Goal: Navigation & Orientation: Find specific page/section

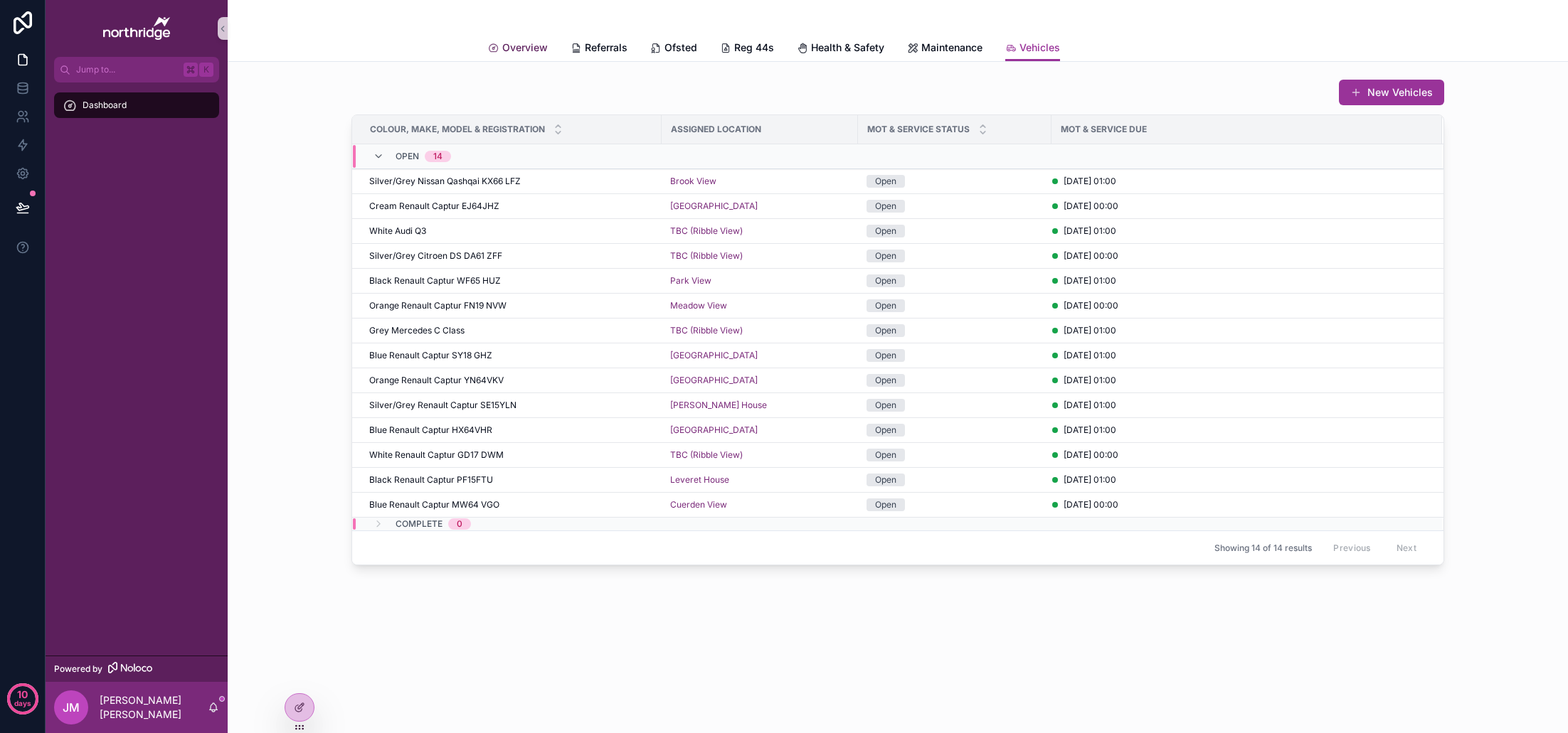
click at [529, 52] on span "Overview" at bounding box center [524, 48] width 45 height 14
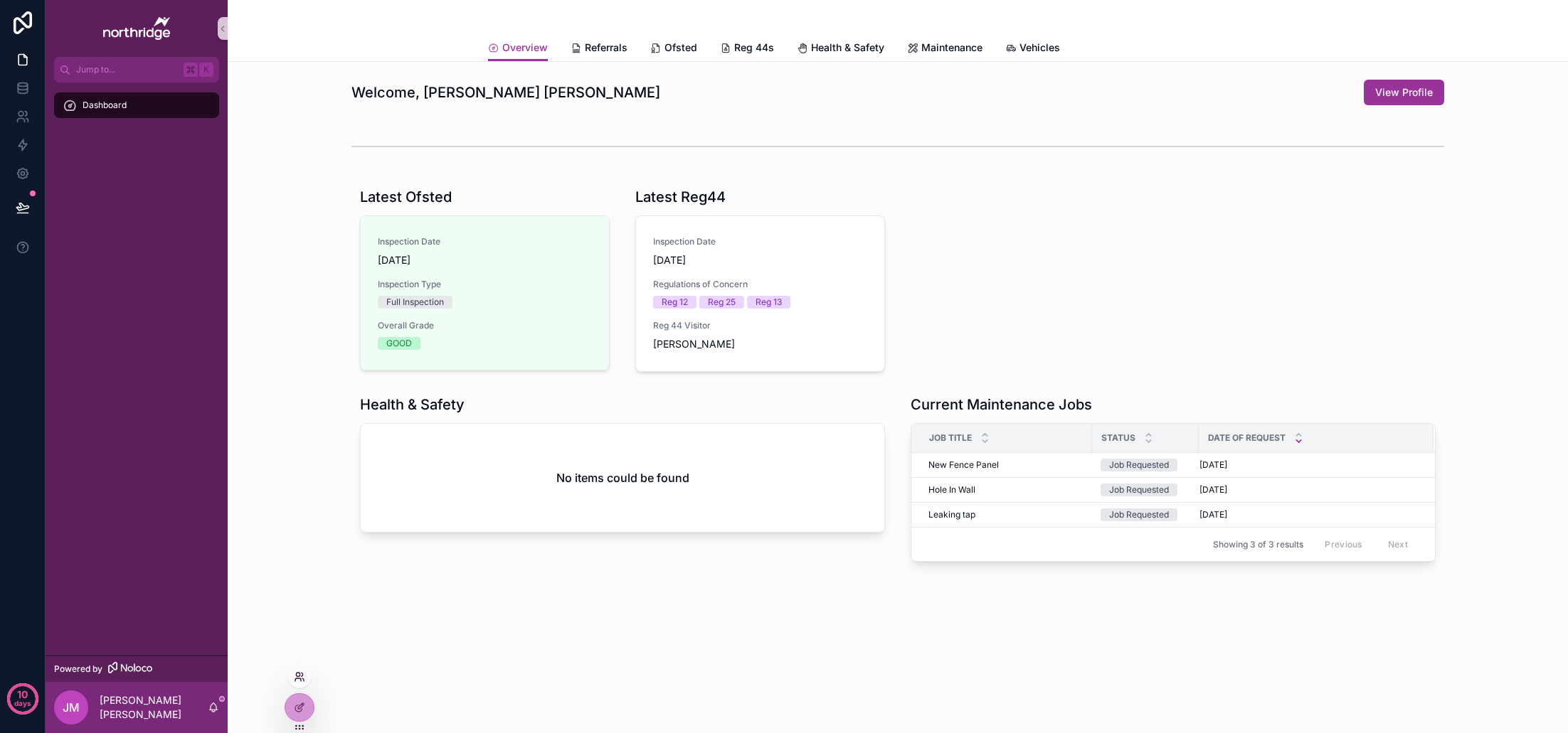
click at [305, 676] on icon at bounding box center [299, 676] width 12 height 12
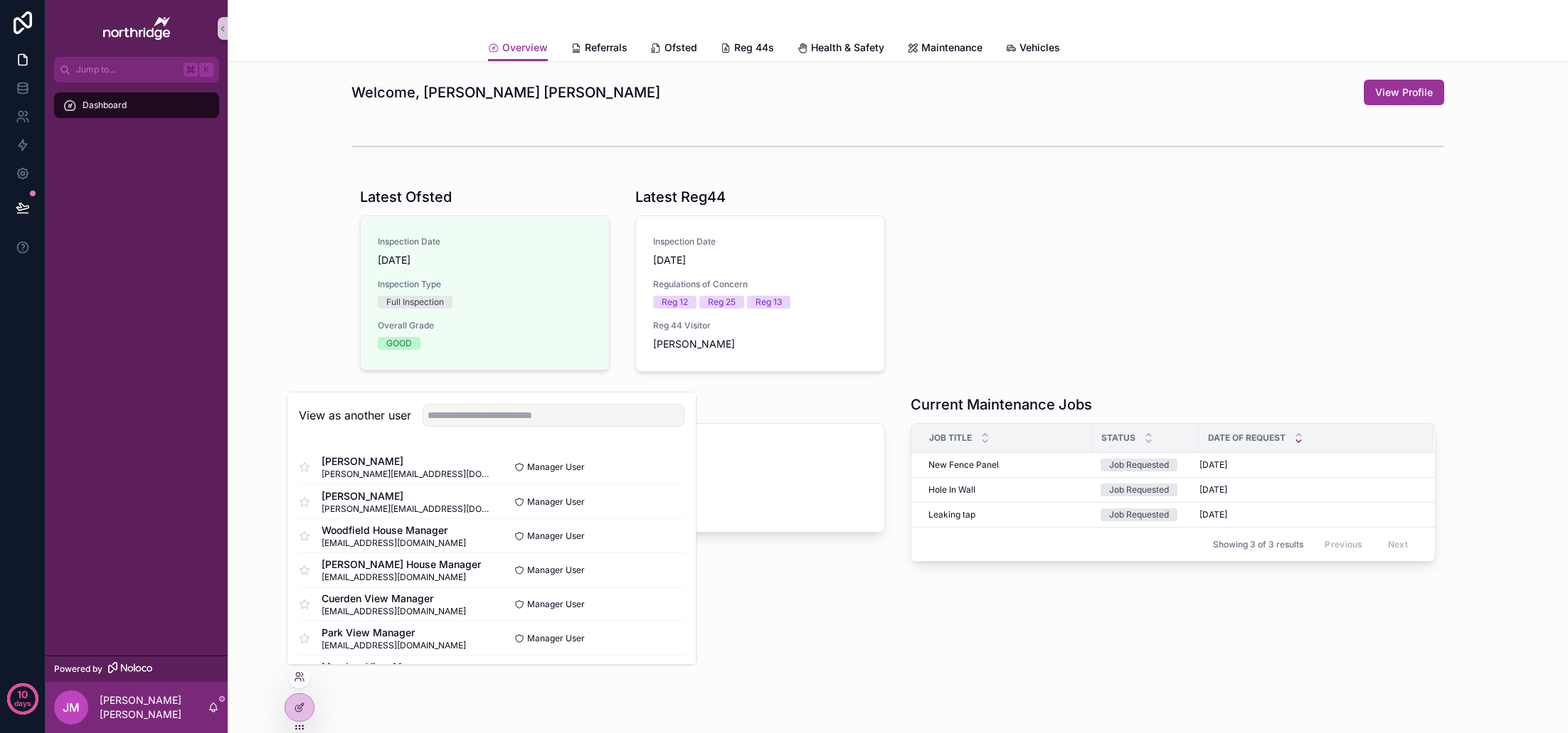
click at [269, 601] on div "Welcome, [PERSON_NAME] [PERSON_NAME] View Profile Latest Ofsted Inspection Date…" at bounding box center [898, 372] width 1340 height 620
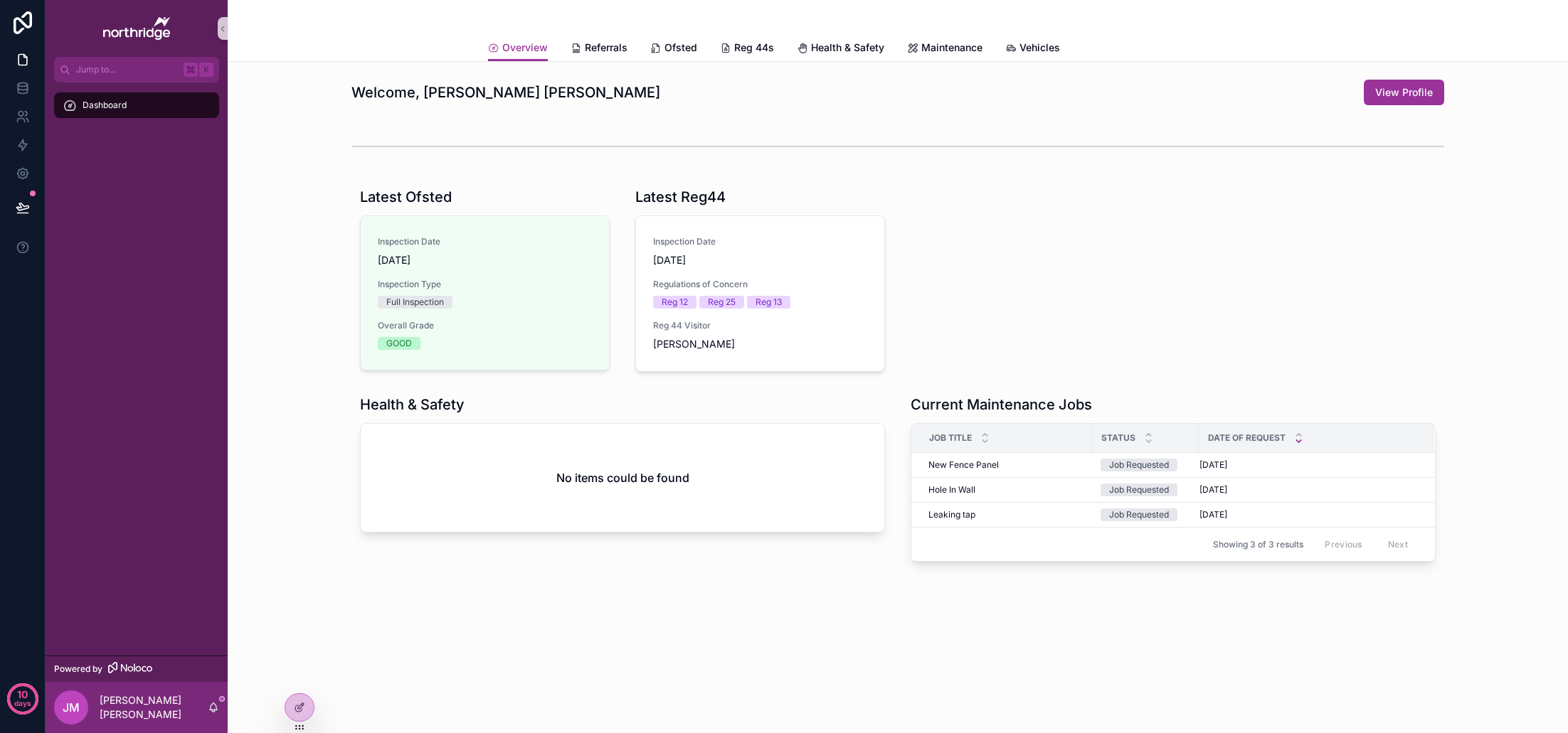
click at [636, 459] on div "No items could be found" at bounding box center [622, 478] width 523 height 108
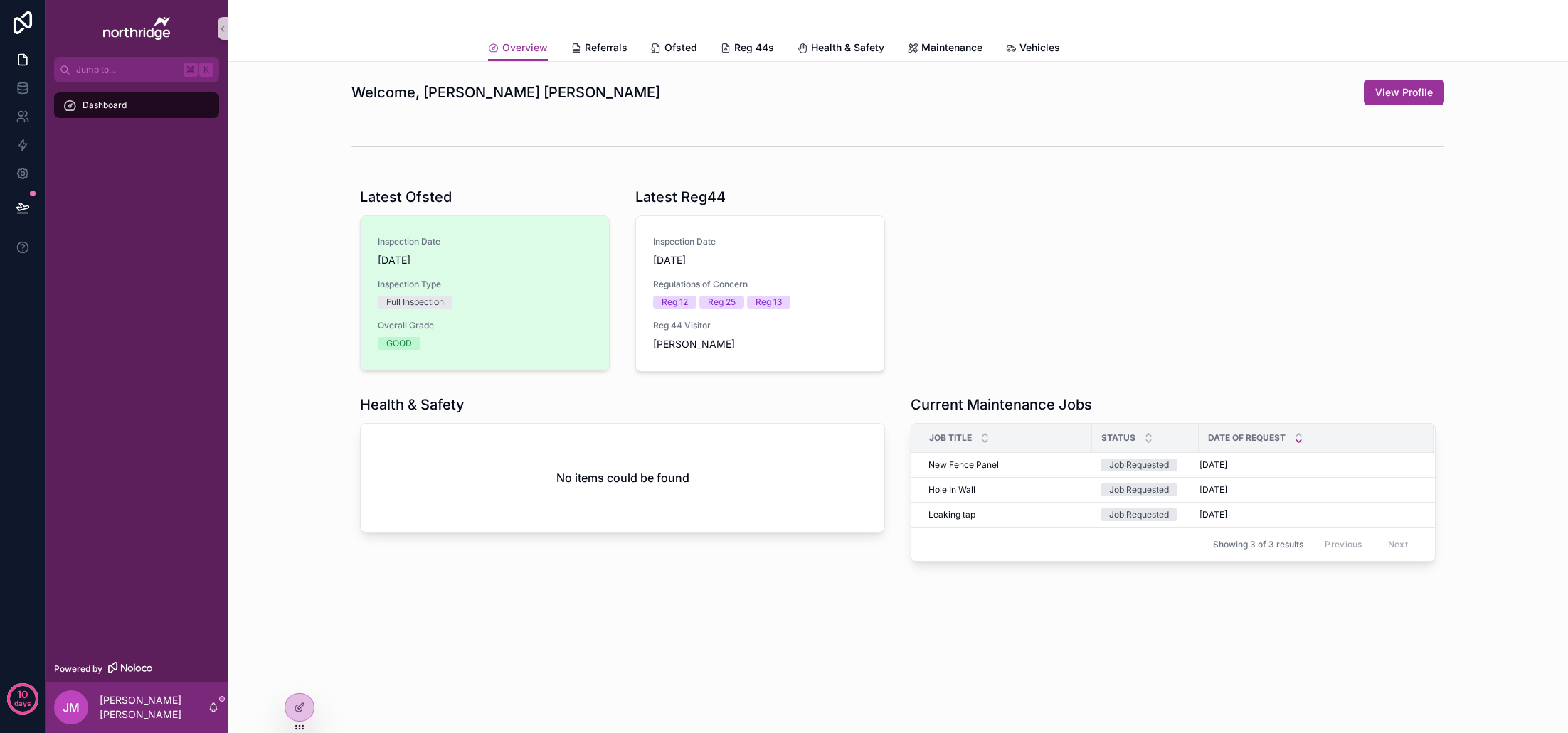
click at [513, 287] on span "Inspection Type" at bounding box center [485, 284] width 214 height 12
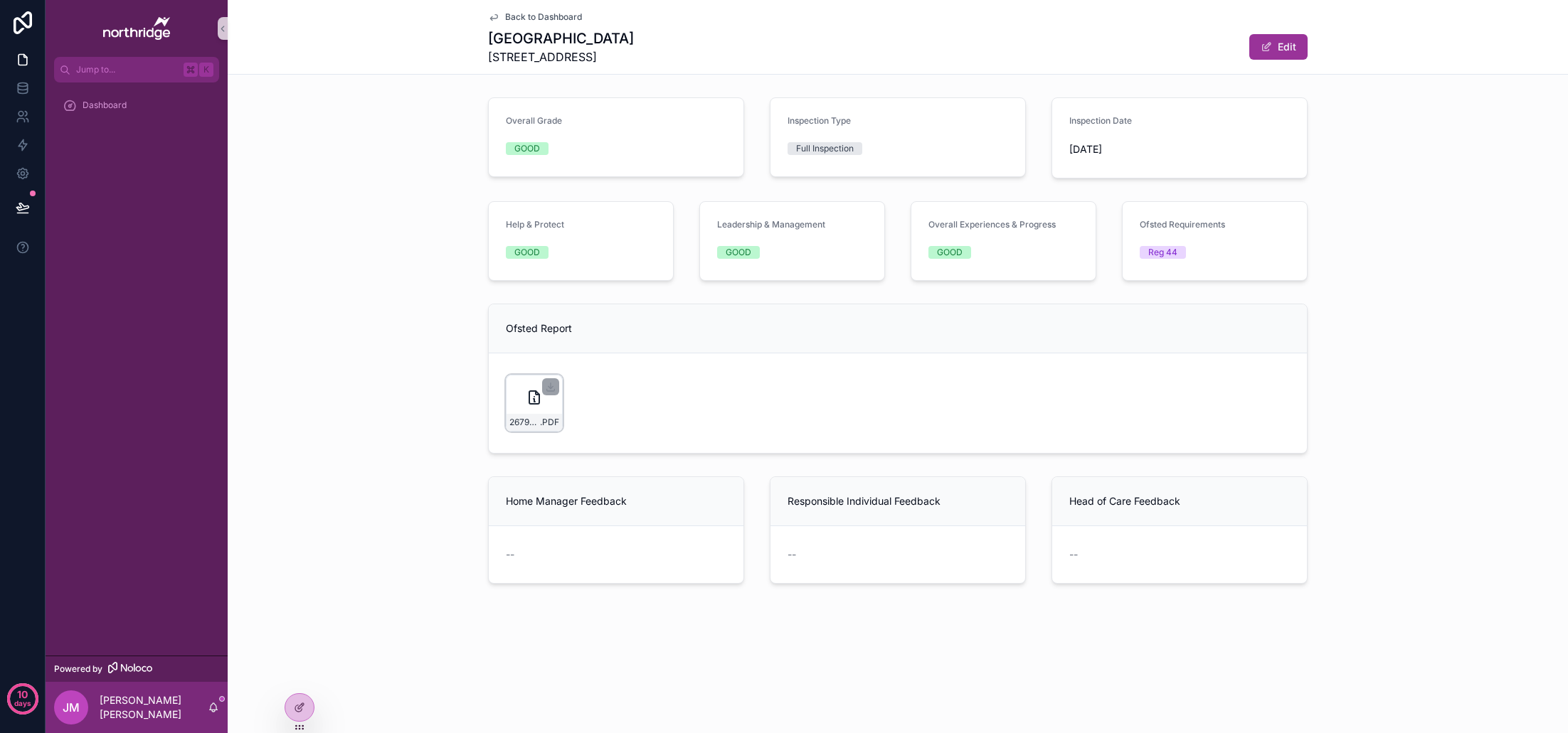
click at [528, 399] on icon "scrollable content" at bounding box center [534, 397] width 17 height 17
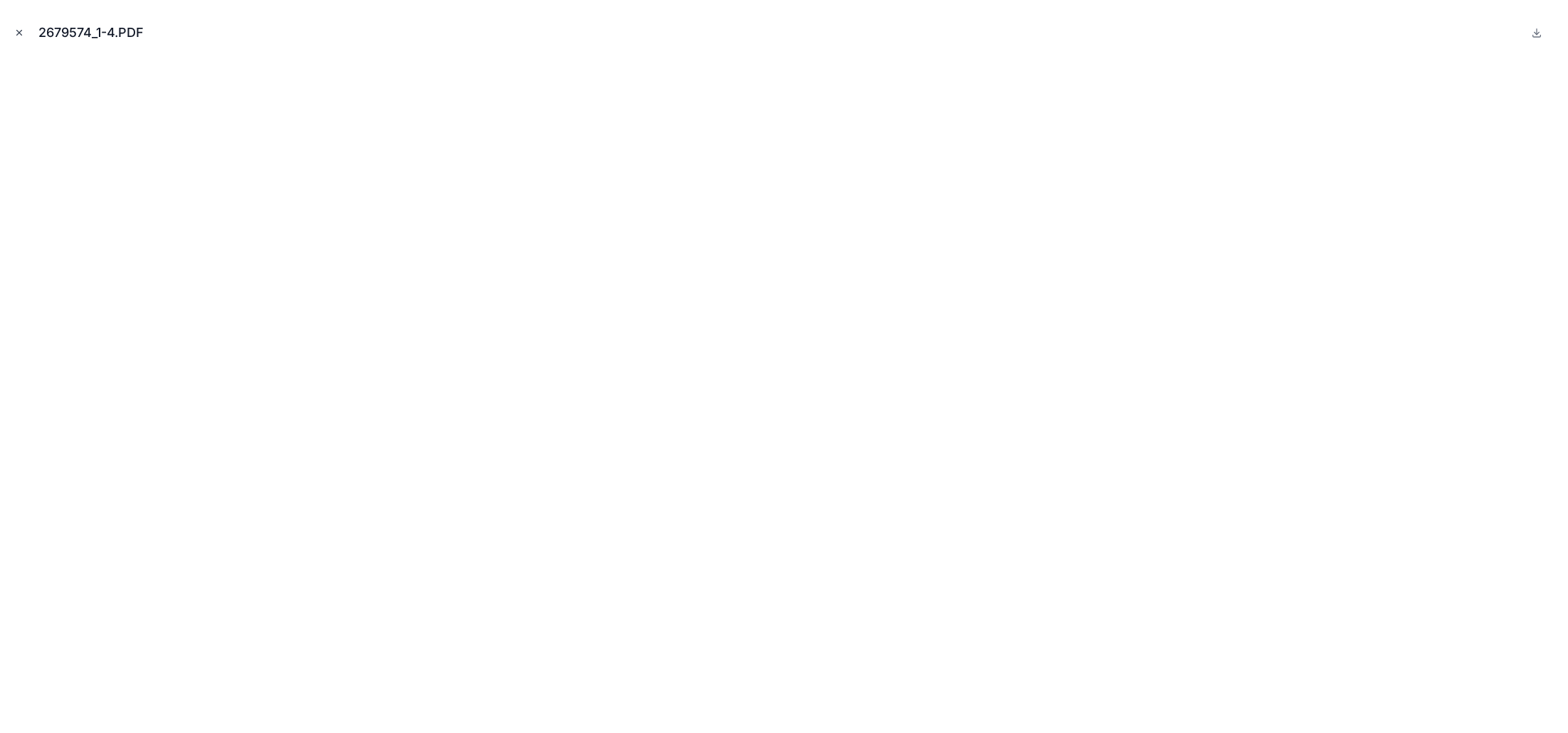
click at [12, 30] on button "Close modal" at bounding box center [19, 33] width 16 height 16
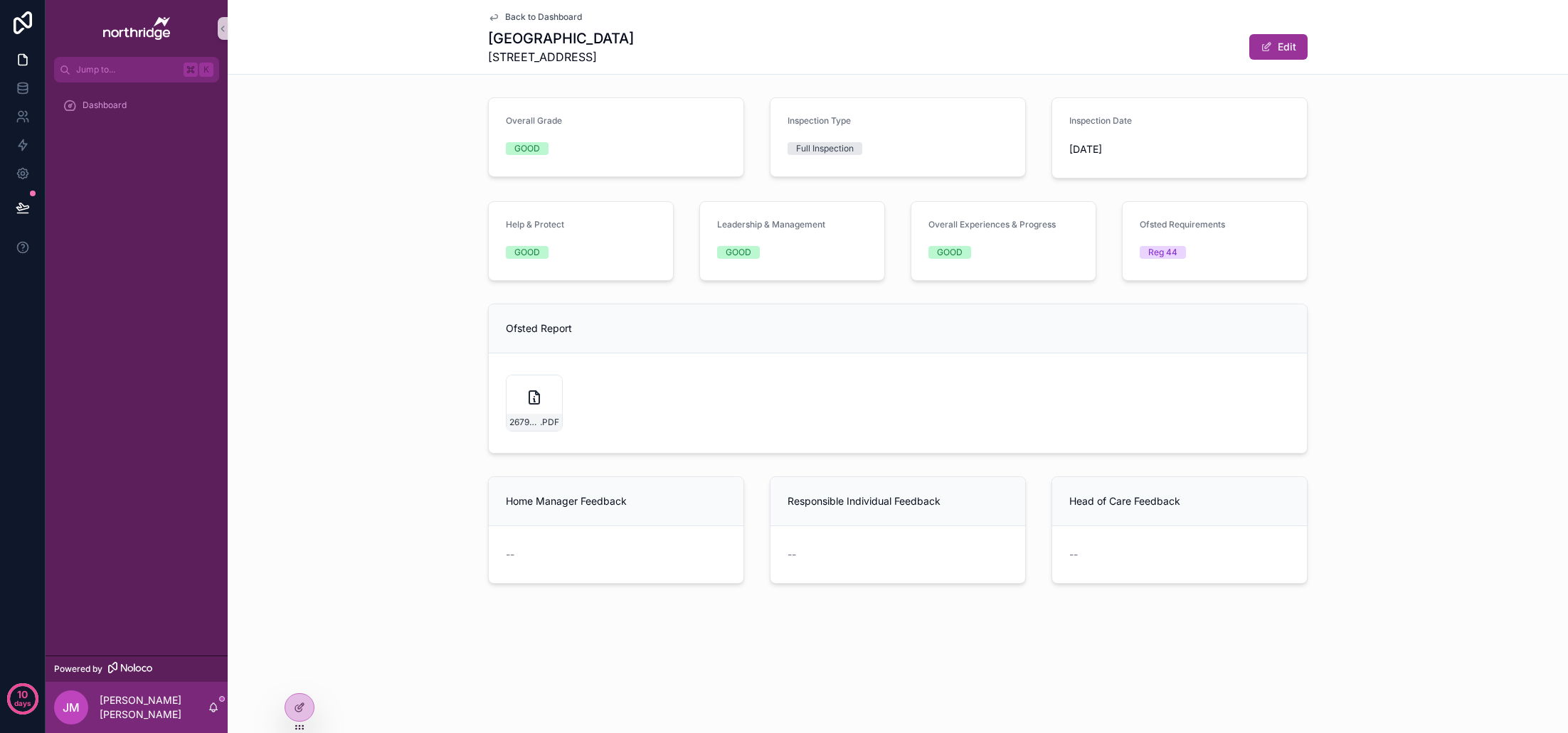
click at [570, 17] on span "Back to Dashboard" at bounding box center [543, 17] width 77 height 12
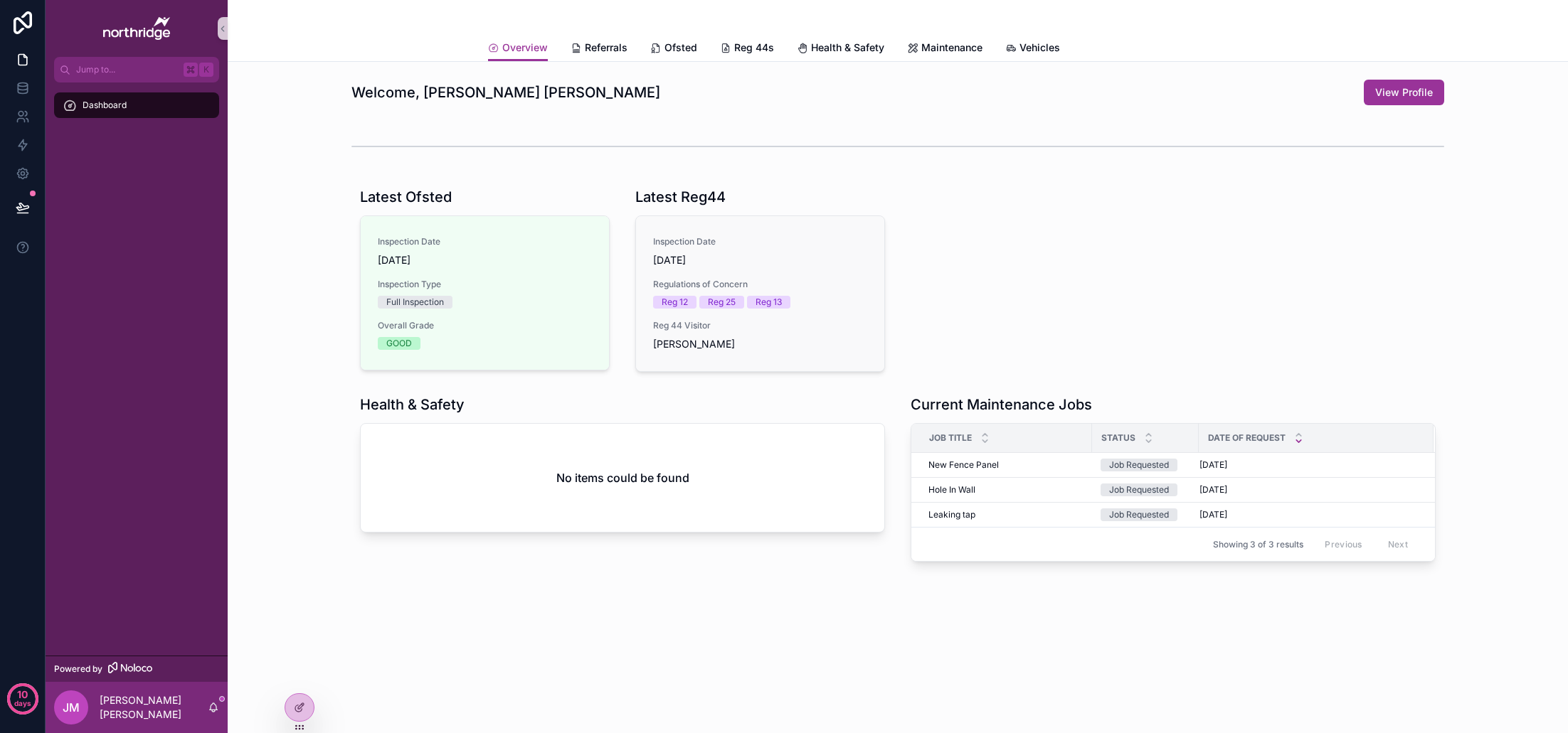
click at [729, 266] on span "26/08/2025" at bounding box center [761, 260] width 214 height 14
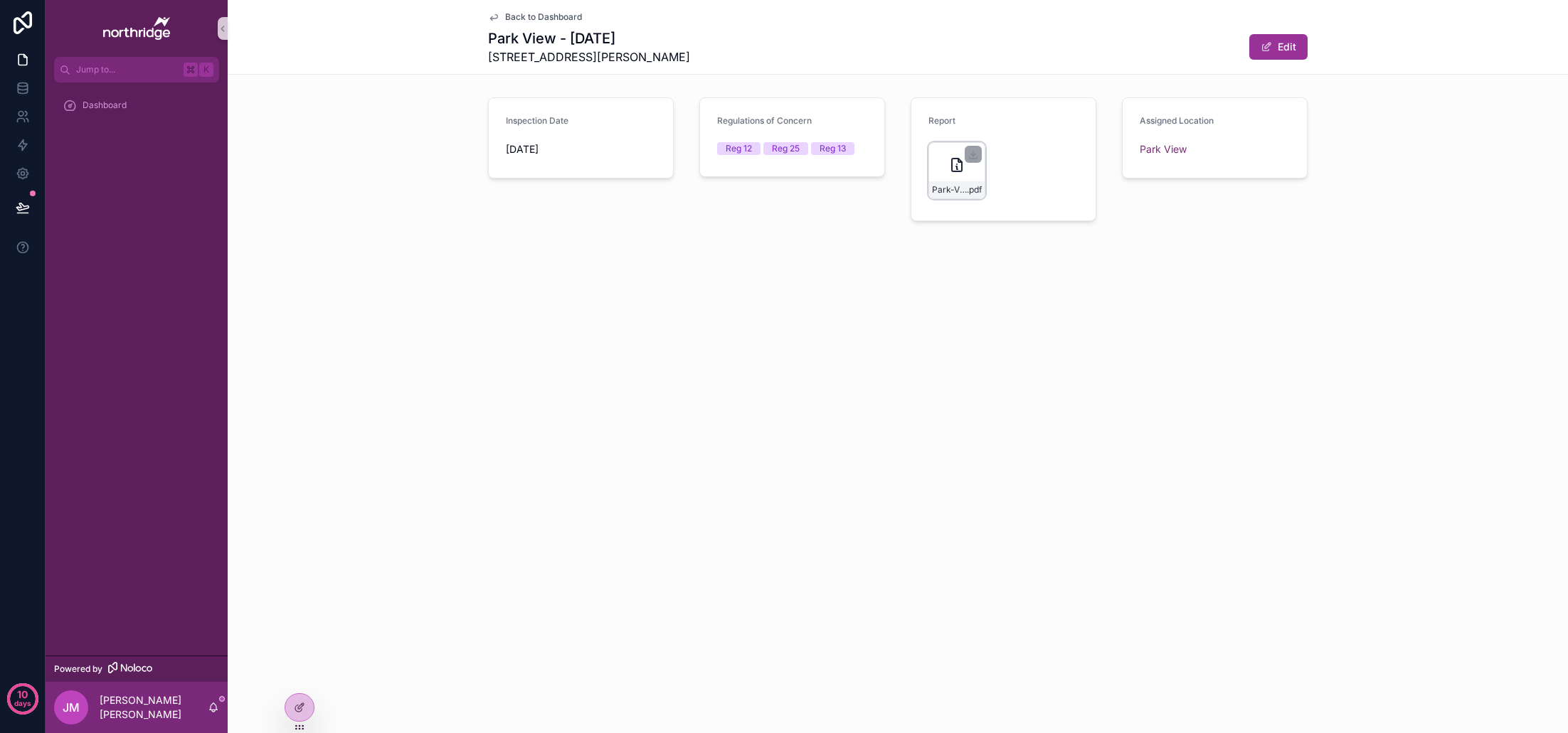
click at [969, 163] on div "Park-View---URN-2800616---August-2025-Regulation-44-Visit .pdf" at bounding box center [957, 171] width 57 height 57
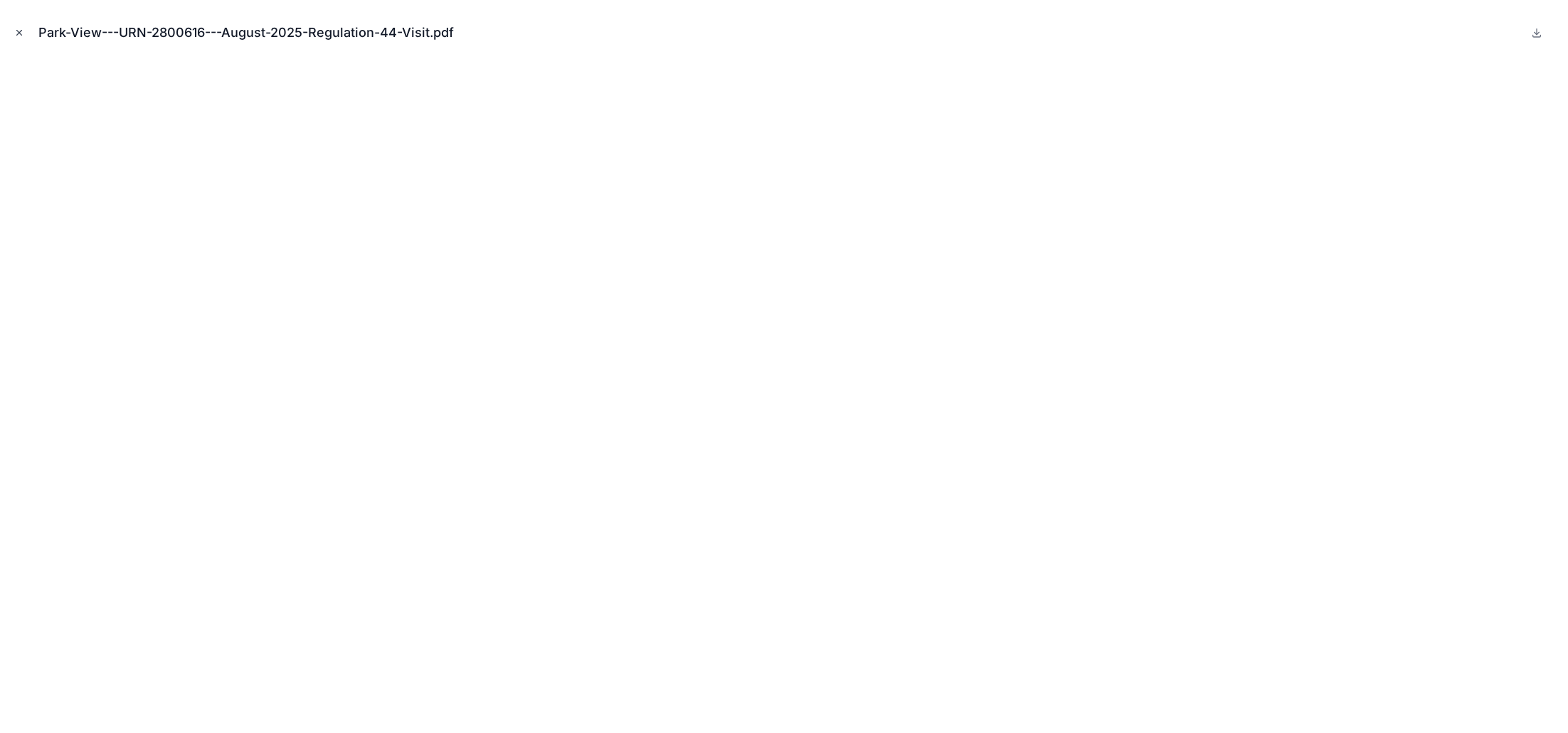
click at [19, 31] on icon "Close modal" at bounding box center [19, 32] width 10 height 10
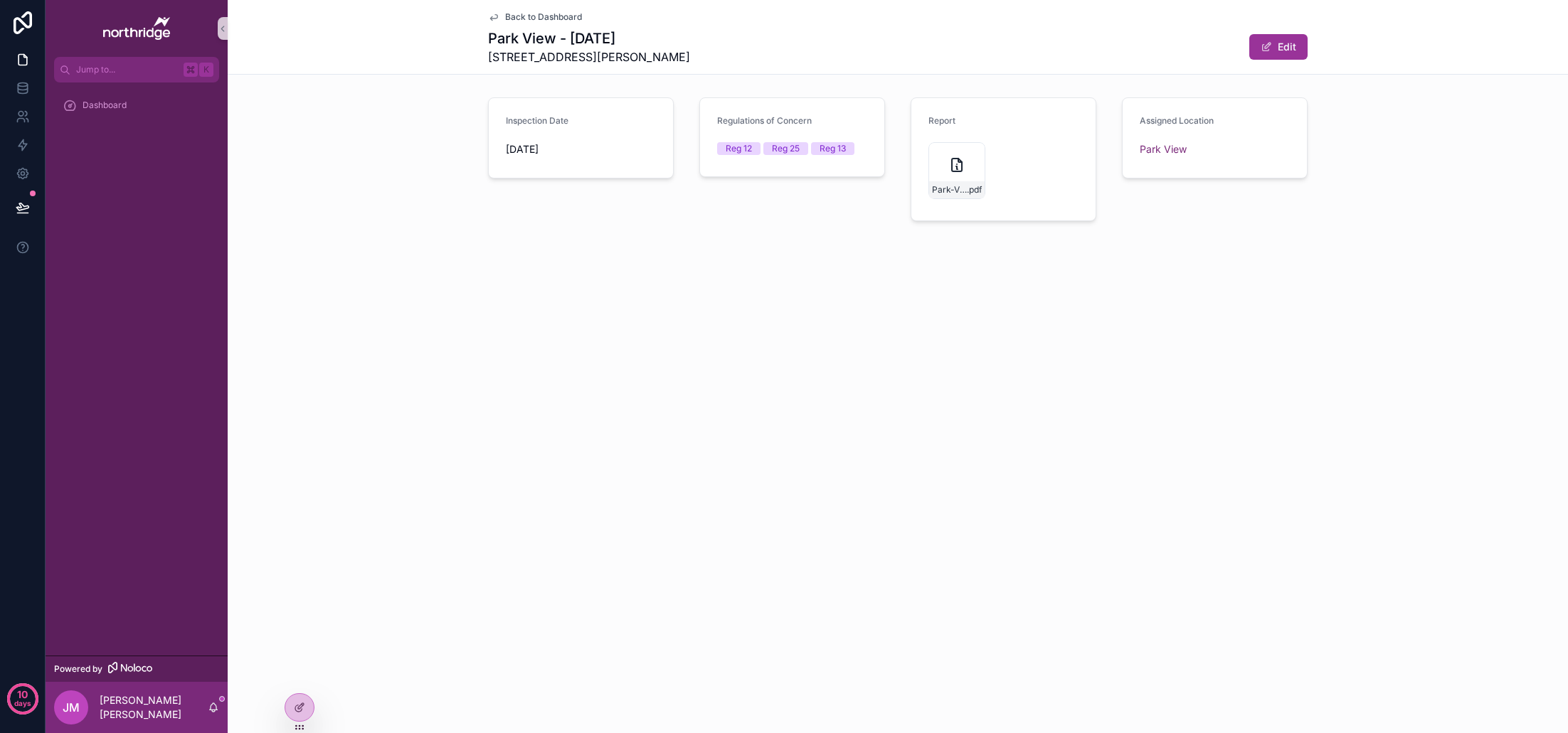
click at [525, 18] on span "Back to Dashboard" at bounding box center [543, 17] width 77 height 12
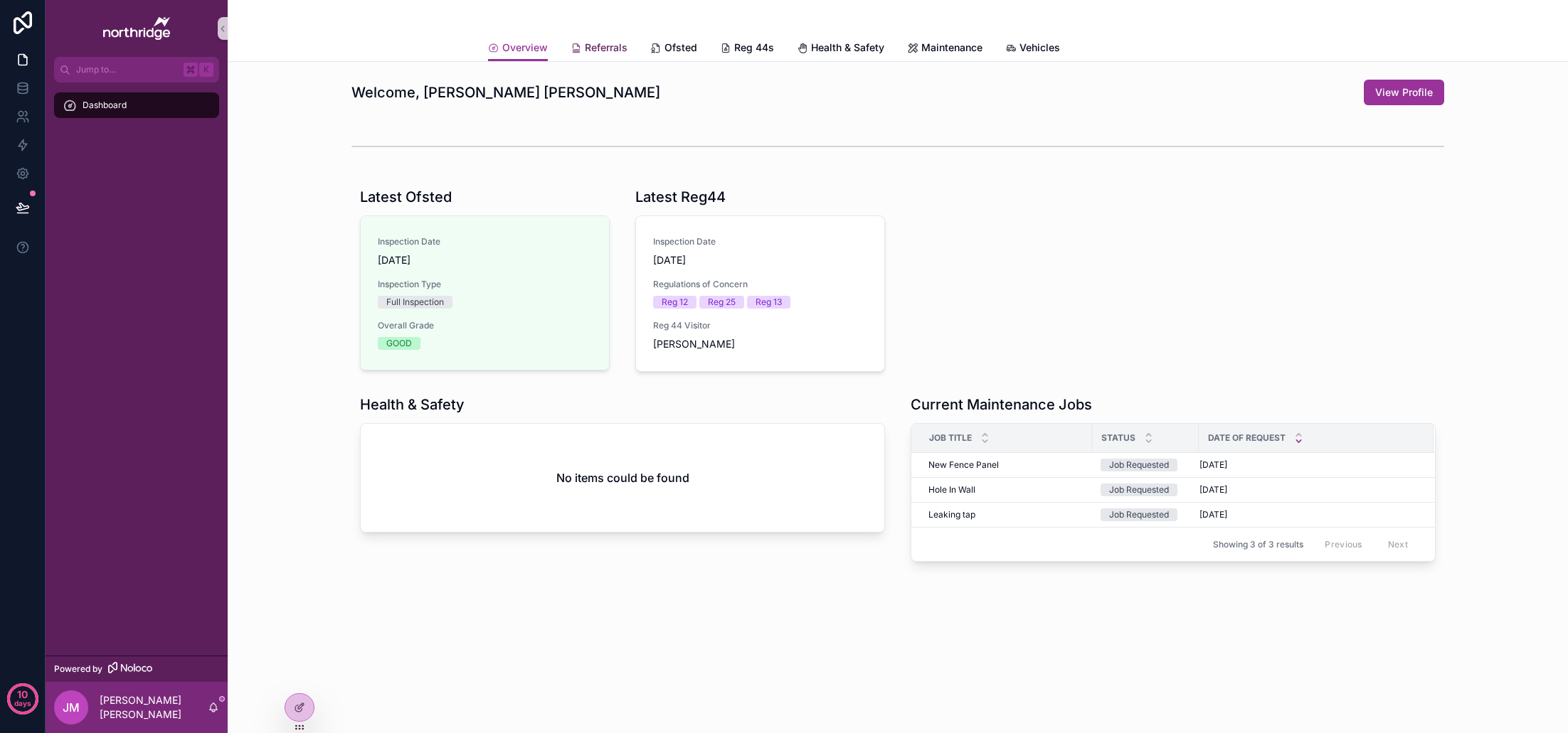
click at [598, 50] on span "Referrals" at bounding box center [606, 48] width 42 height 14
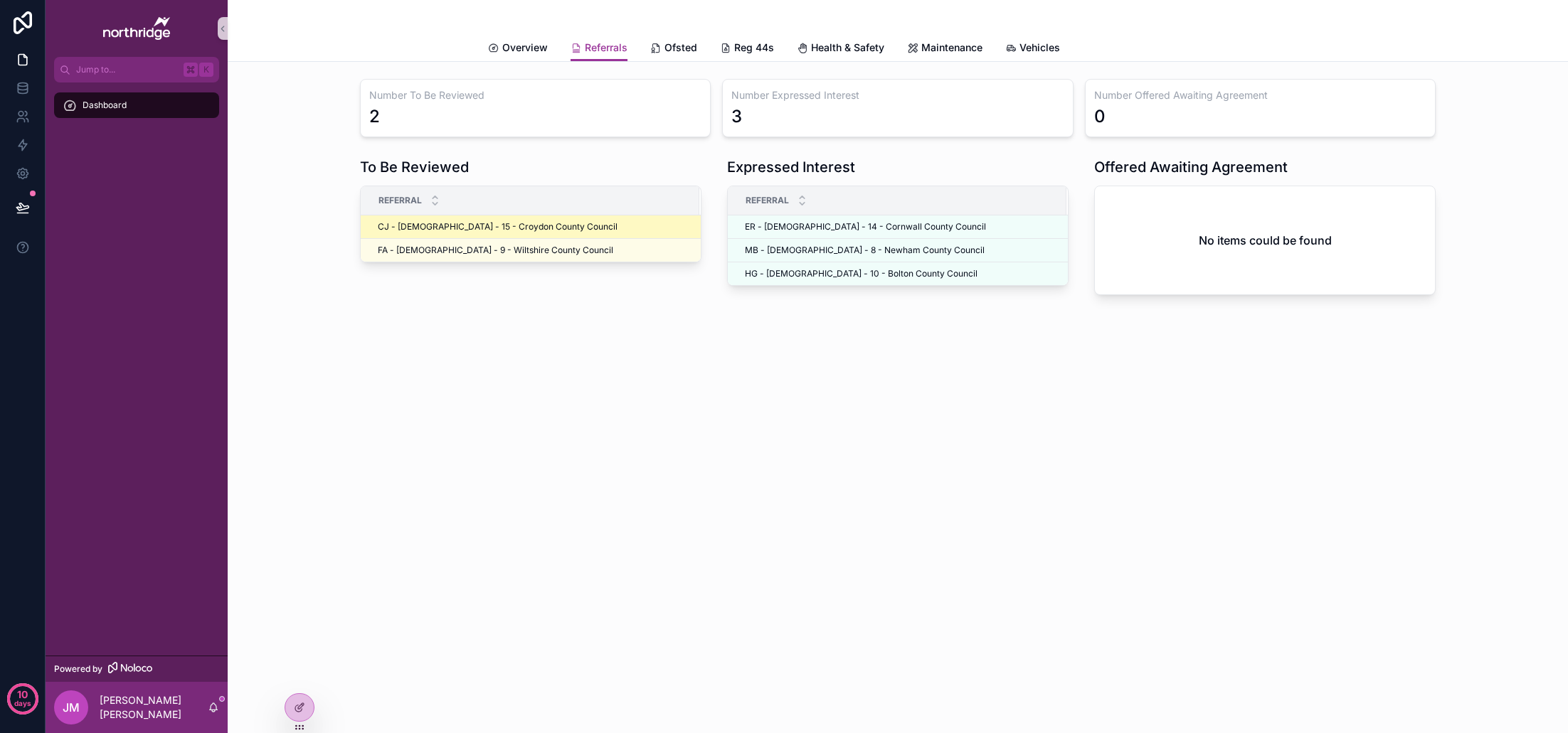
click at [489, 228] on span "CJ - Male - 15 - Croydon County Council" at bounding box center [498, 227] width 240 height 12
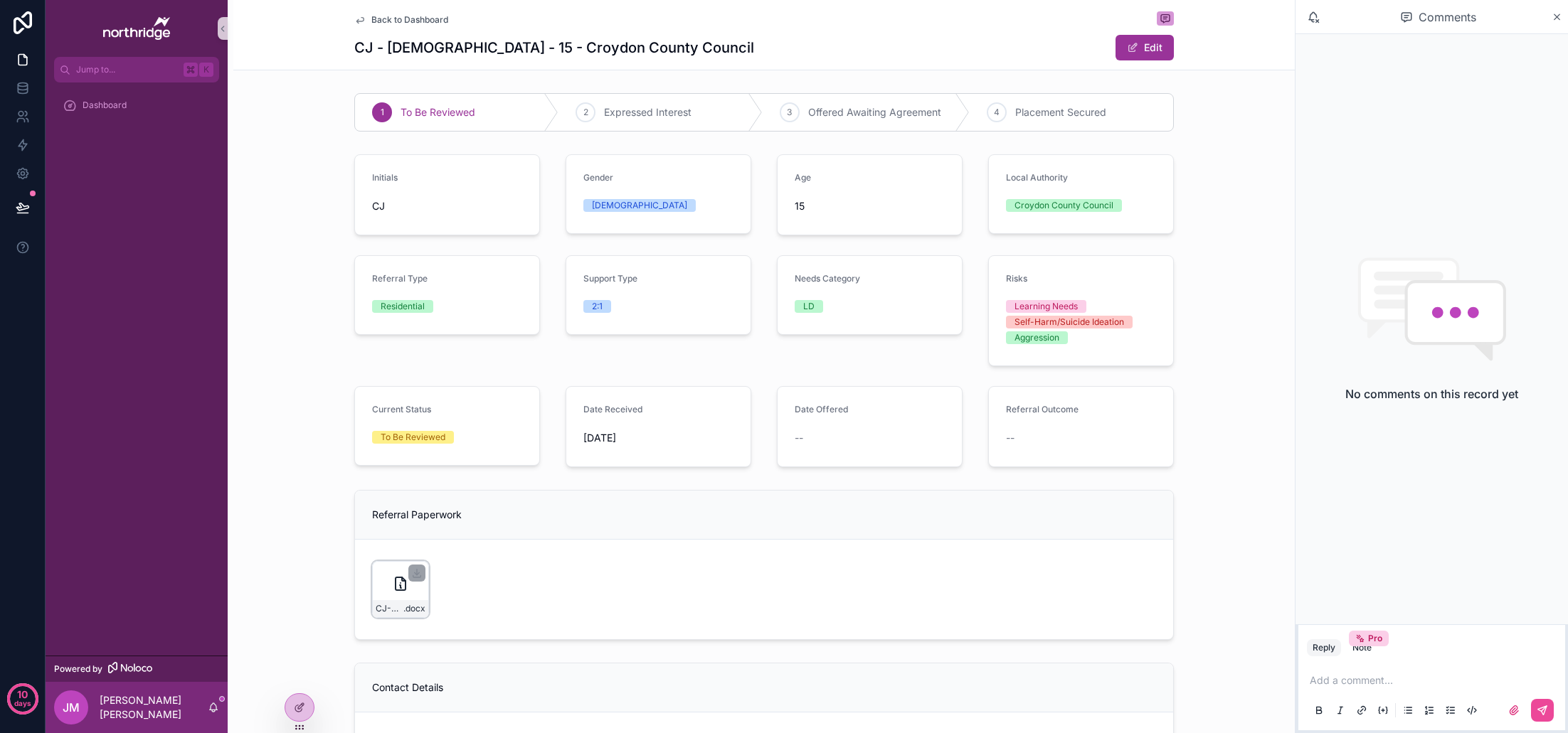
click at [404, 589] on icon "scrollable content" at bounding box center [400, 583] width 17 height 17
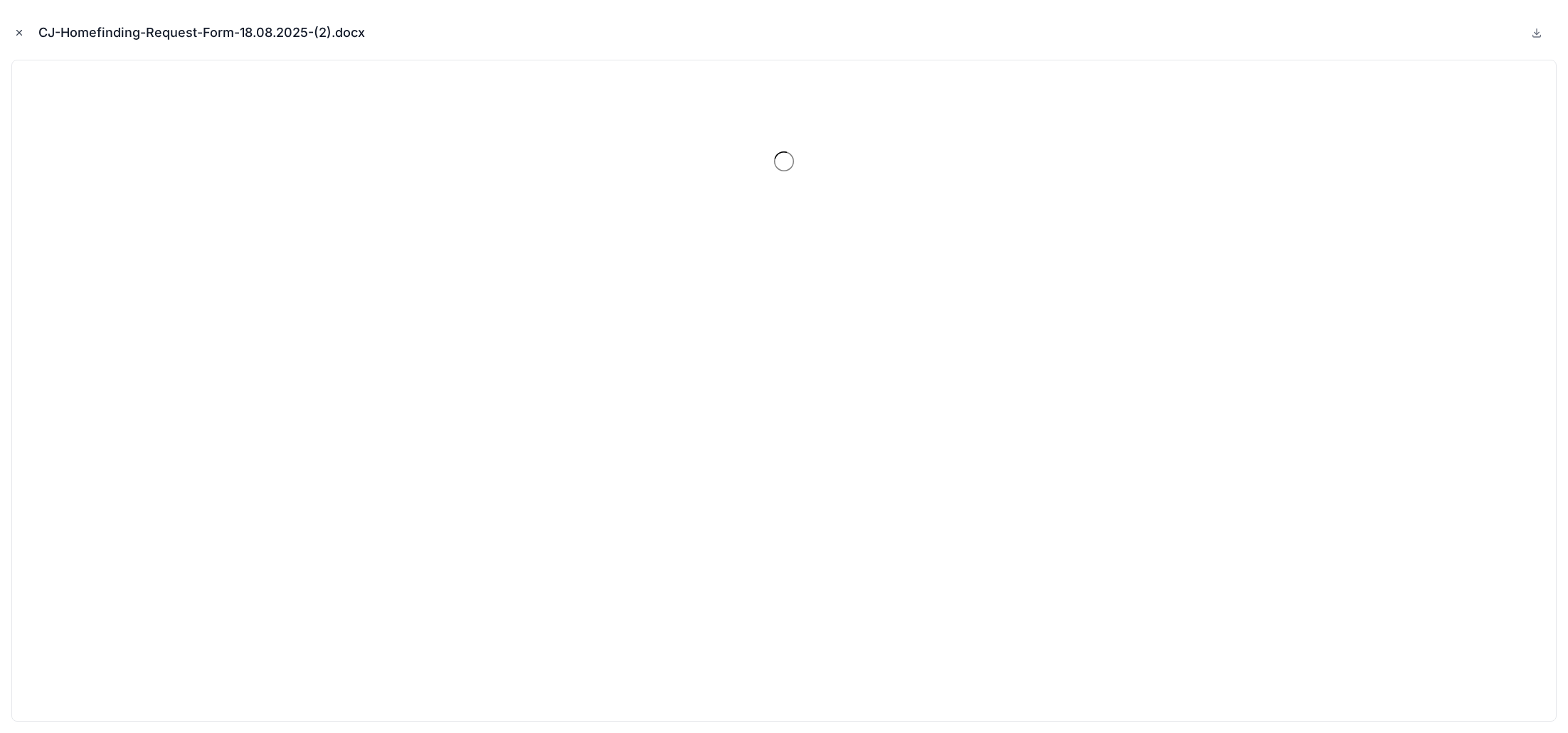
click at [21, 28] on icon "Close modal" at bounding box center [19, 32] width 10 height 10
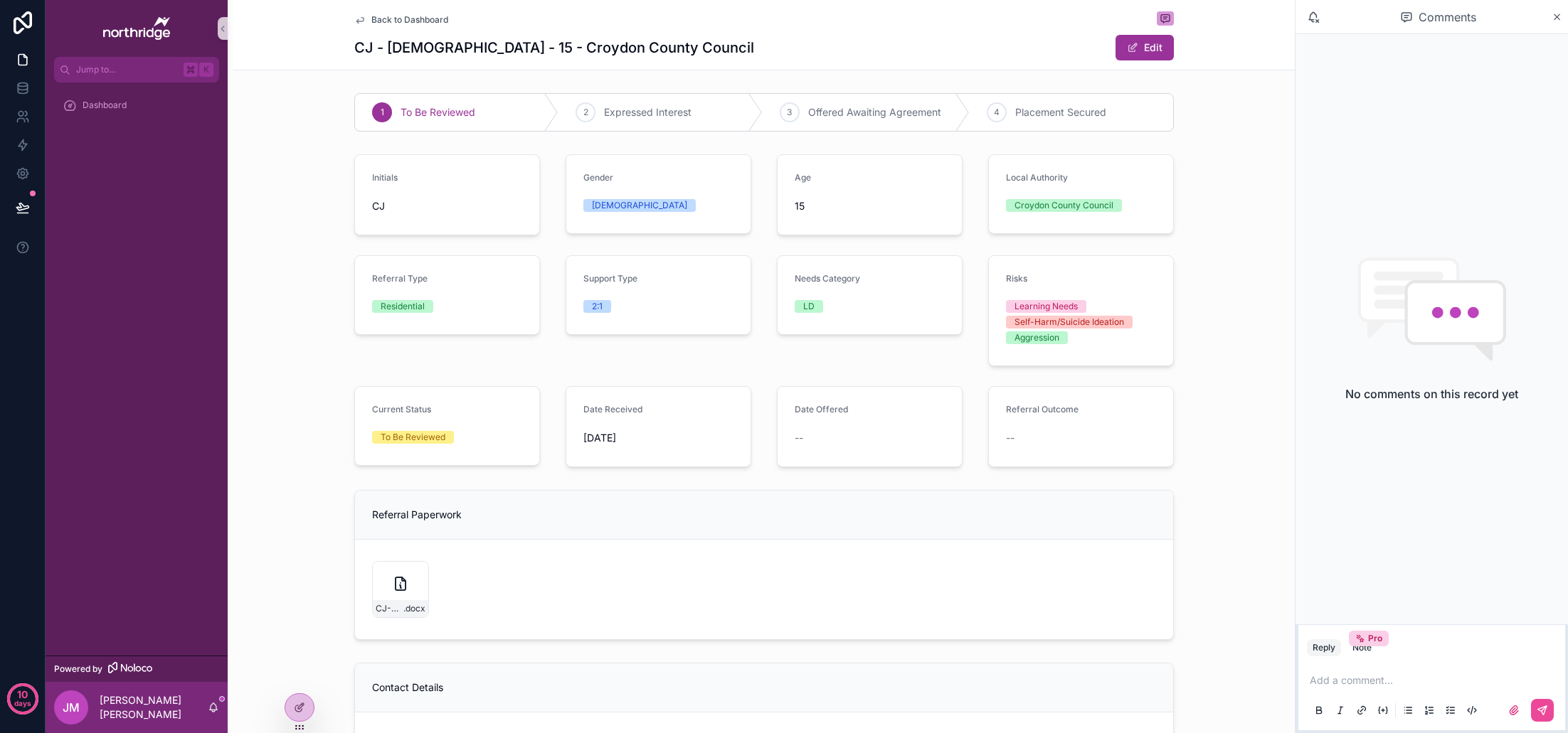
click at [382, 19] on span "Back to Dashboard" at bounding box center [409, 19] width 77 height 12
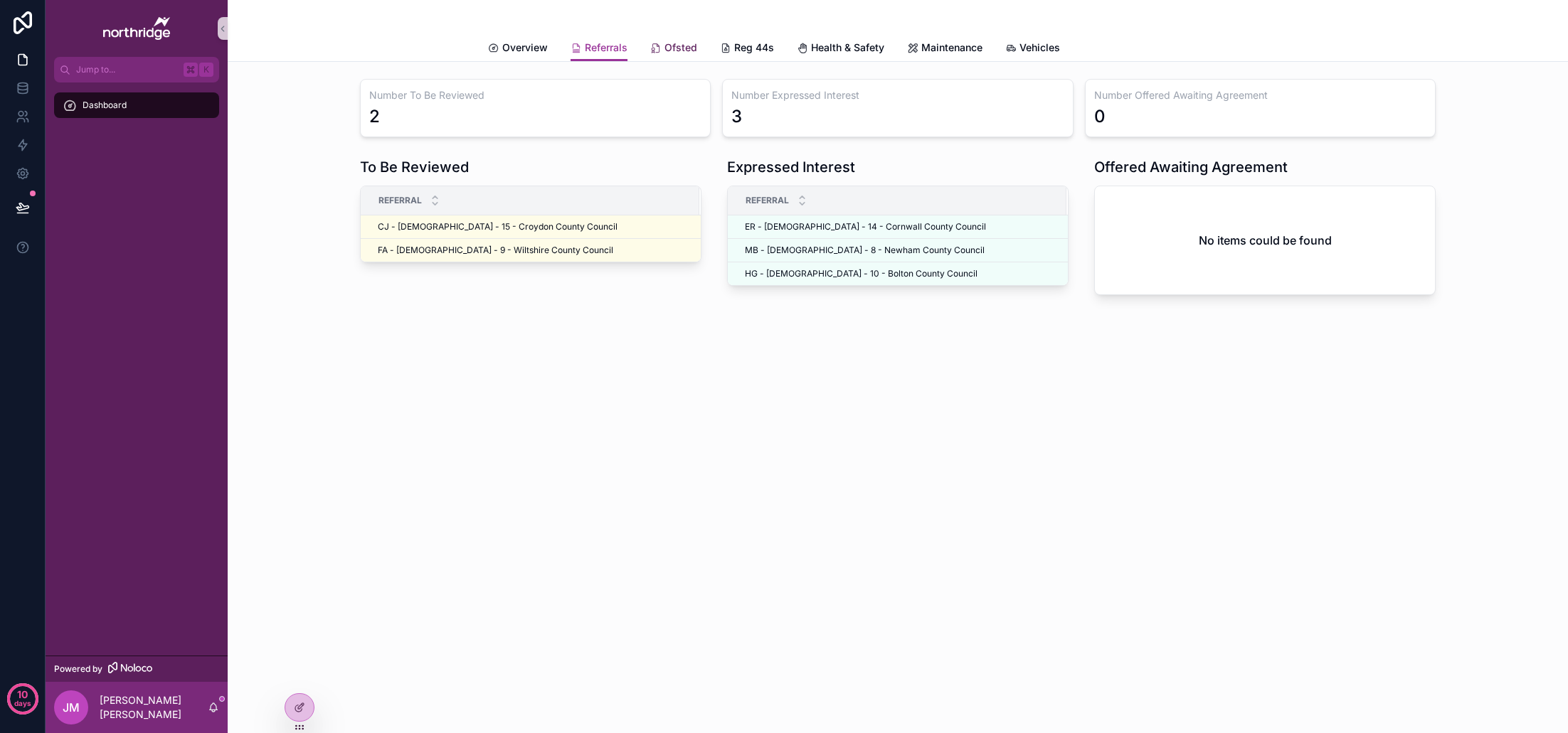
click at [678, 41] on span "Ofsted" at bounding box center [680, 48] width 33 height 14
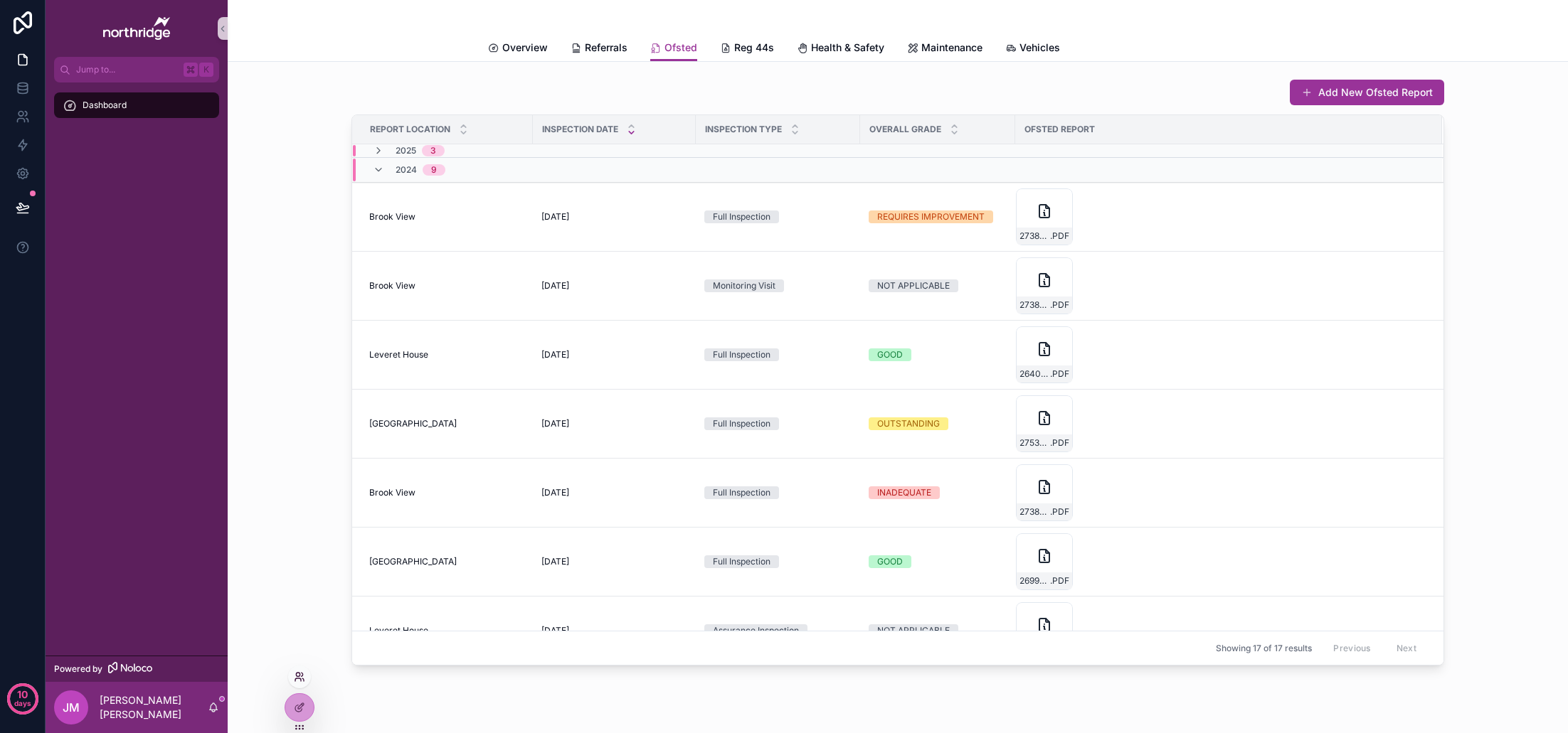
click at [297, 679] on icon at bounding box center [299, 676] width 12 height 12
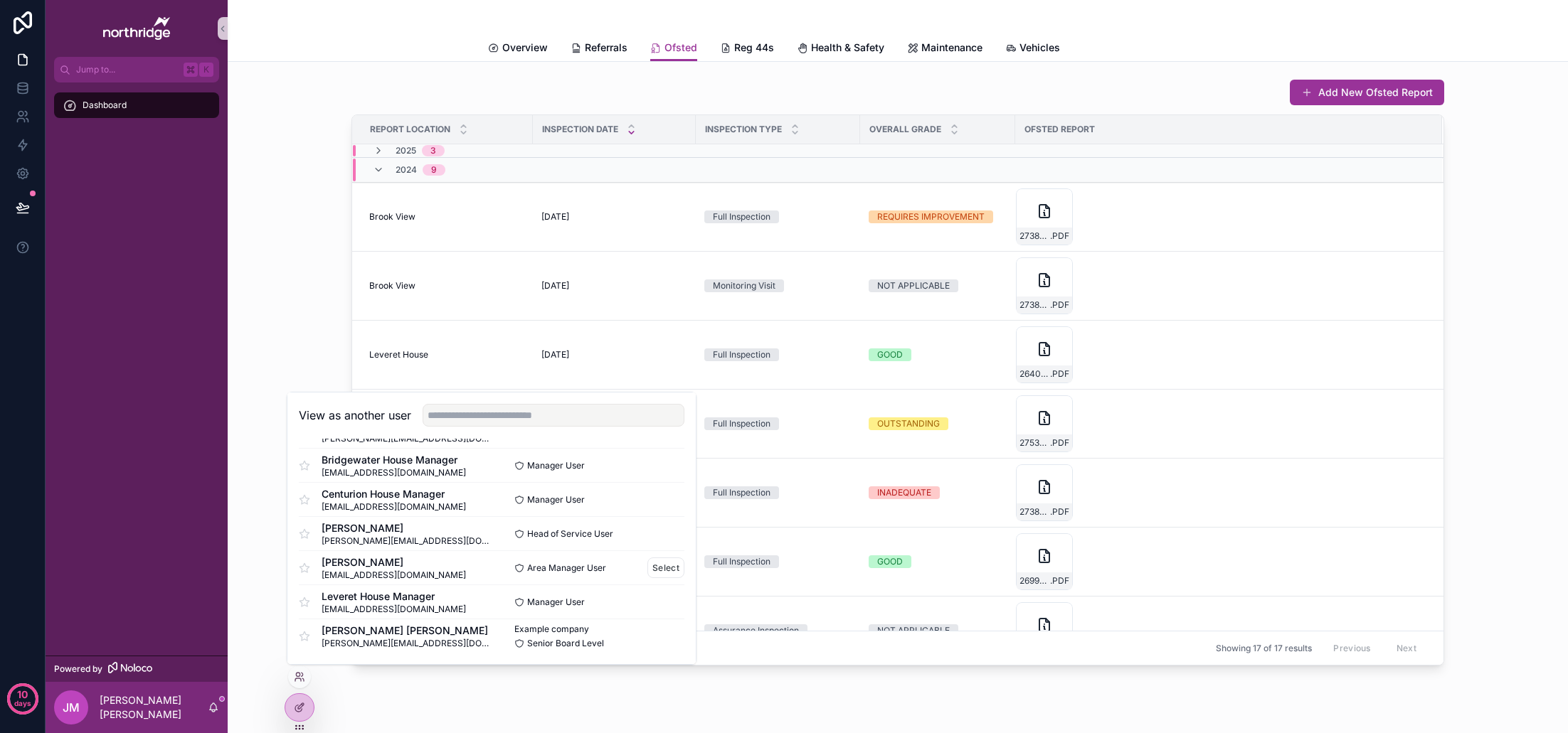
scroll to position [310, 0]
click at [664, 606] on button "Select" at bounding box center [666, 601] width 37 height 20
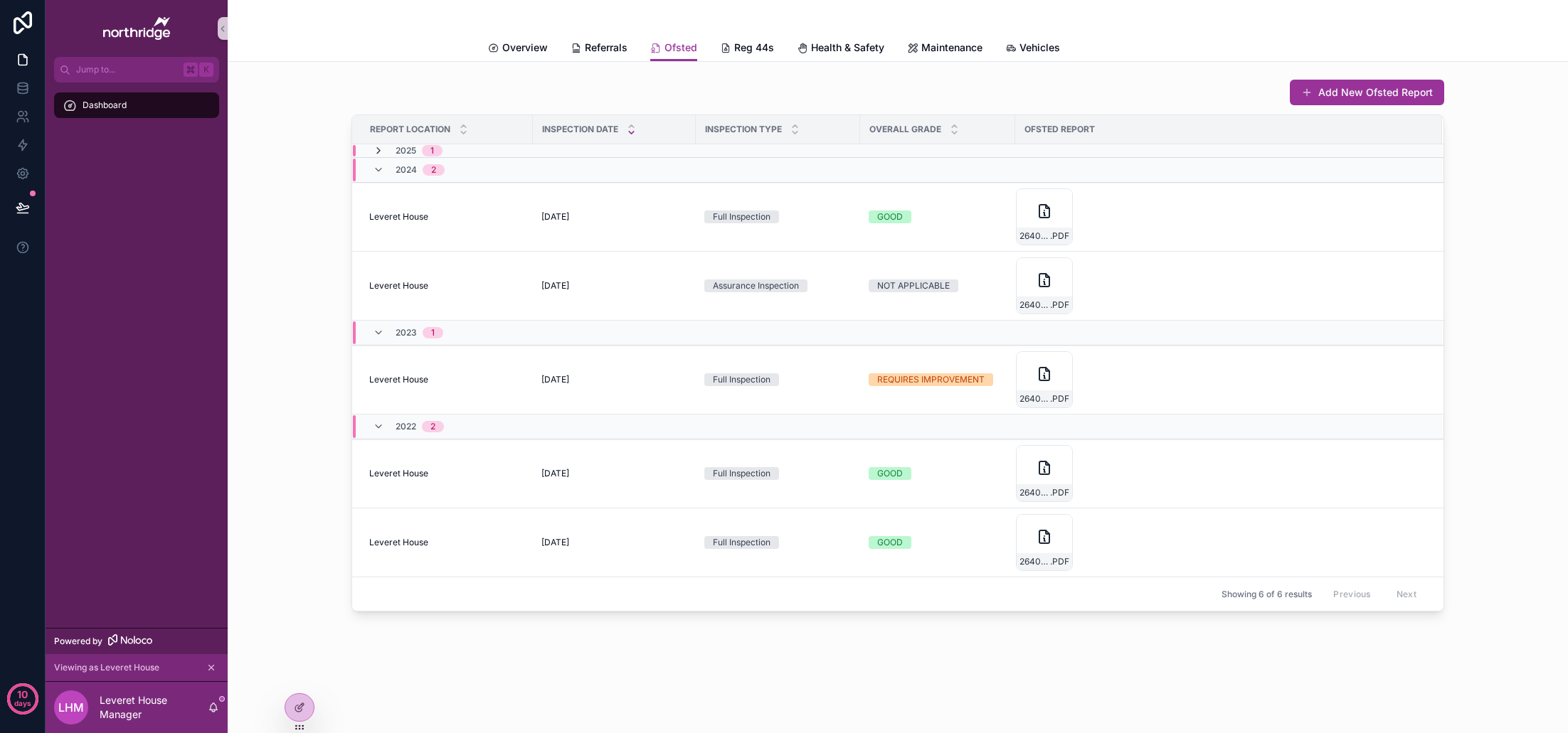
click at [378, 150] on icon "scrollable content" at bounding box center [378, 150] width 12 height 12
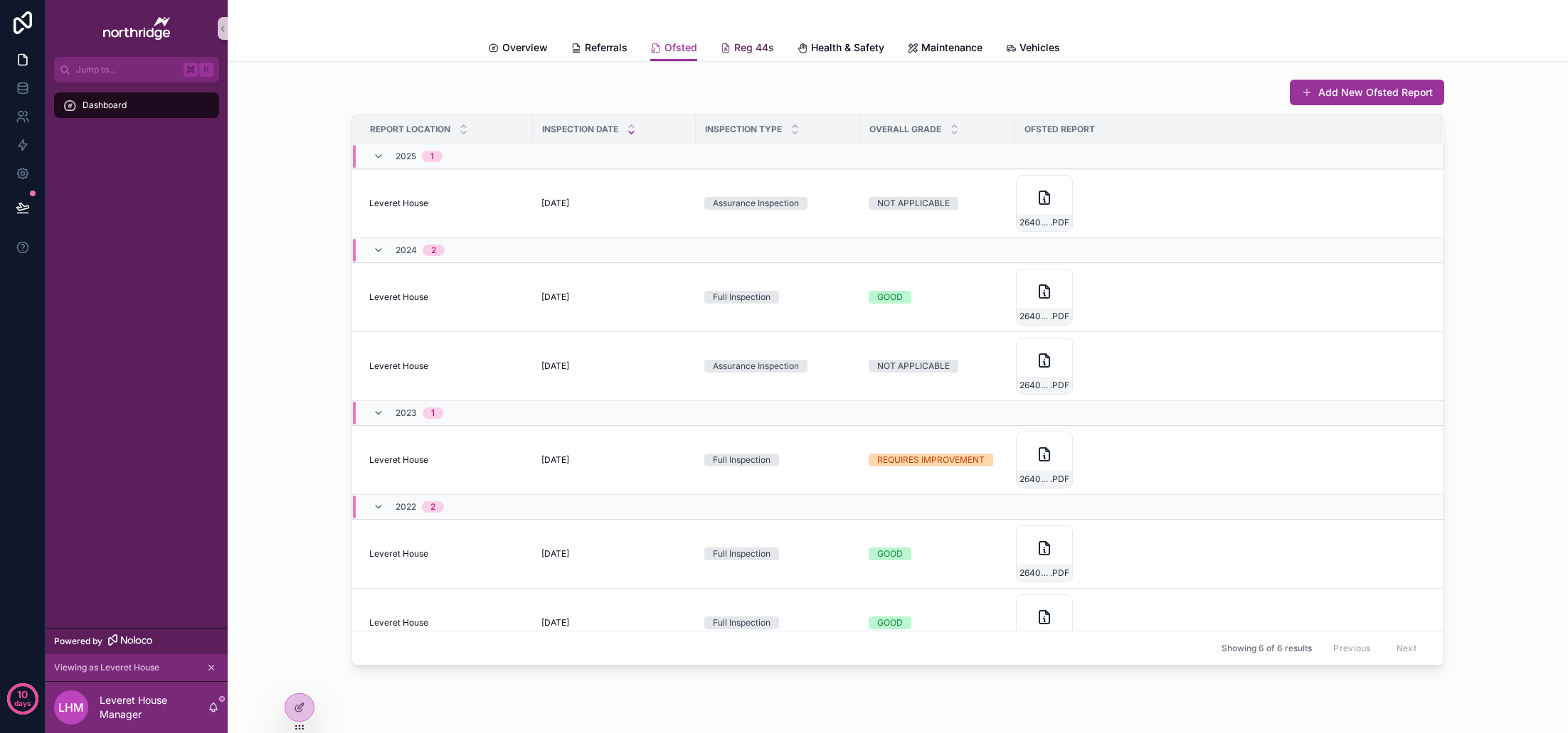
click at [744, 49] on span "Reg 44s" at bounding box center [753, 48] width 40 height 14
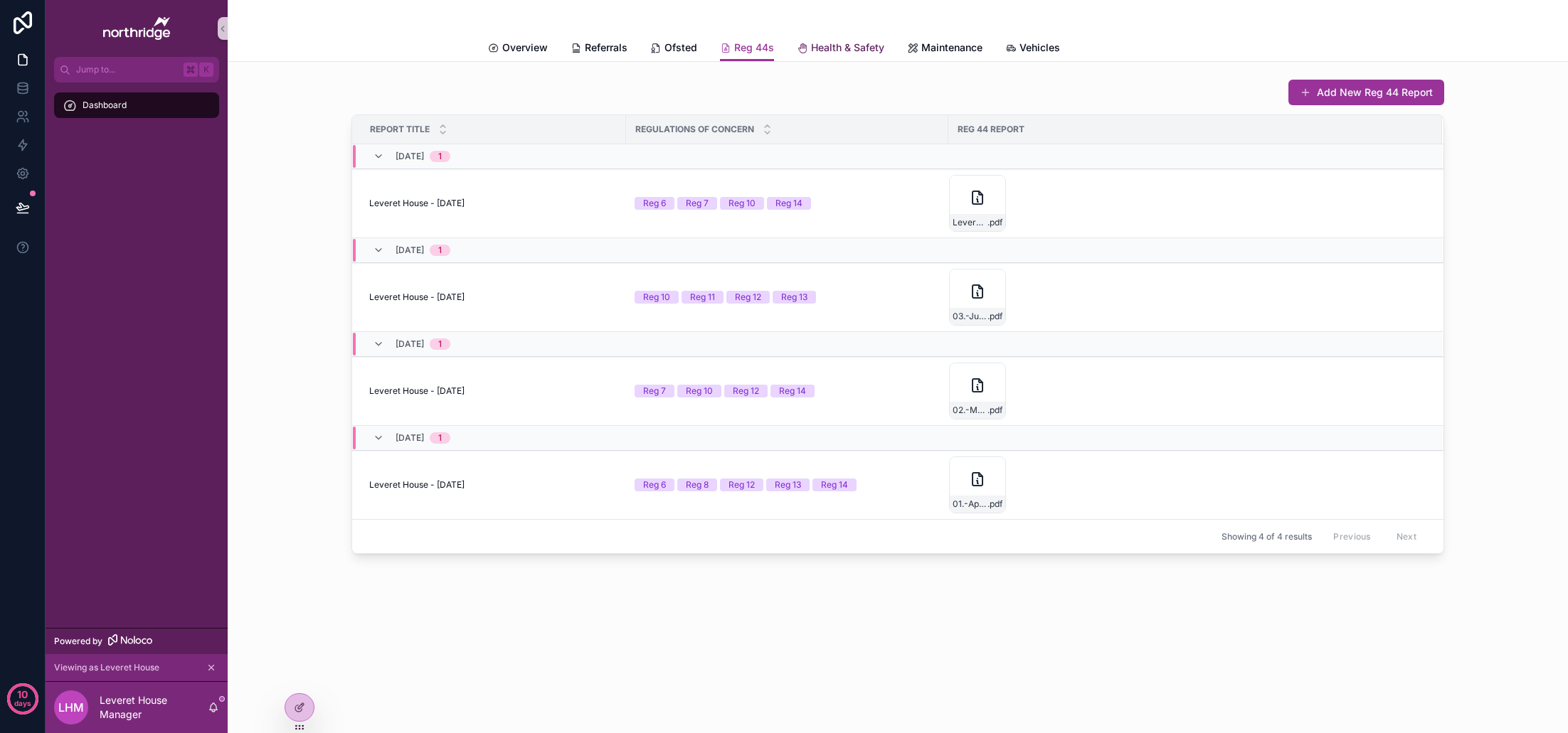
click at [849, 50] on span "Health & Safety" at bounding box center [847, 48] width 73 height 14
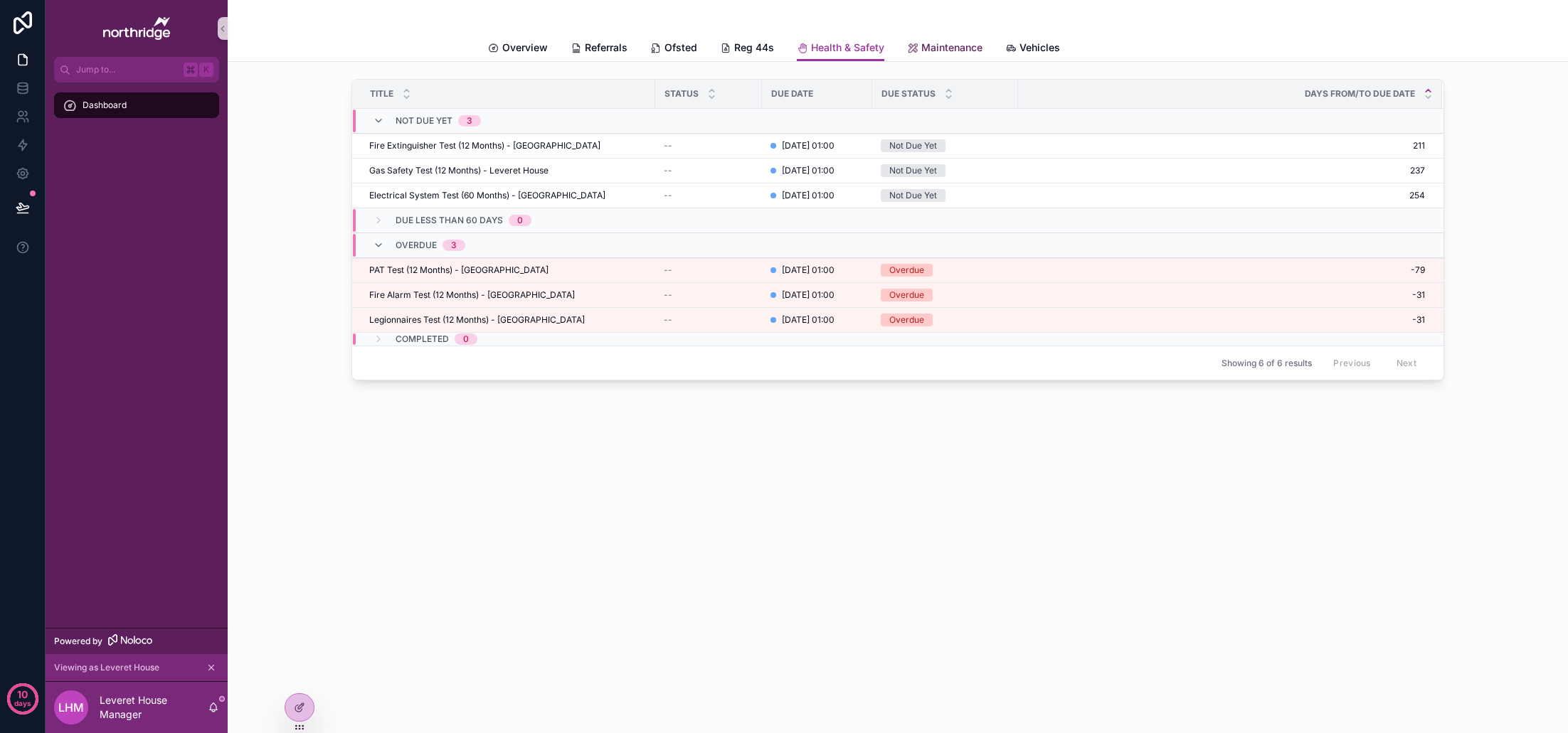
click at [924, 42] on span "Maintenance" at bounding box center [951, 48] width 61 height 14
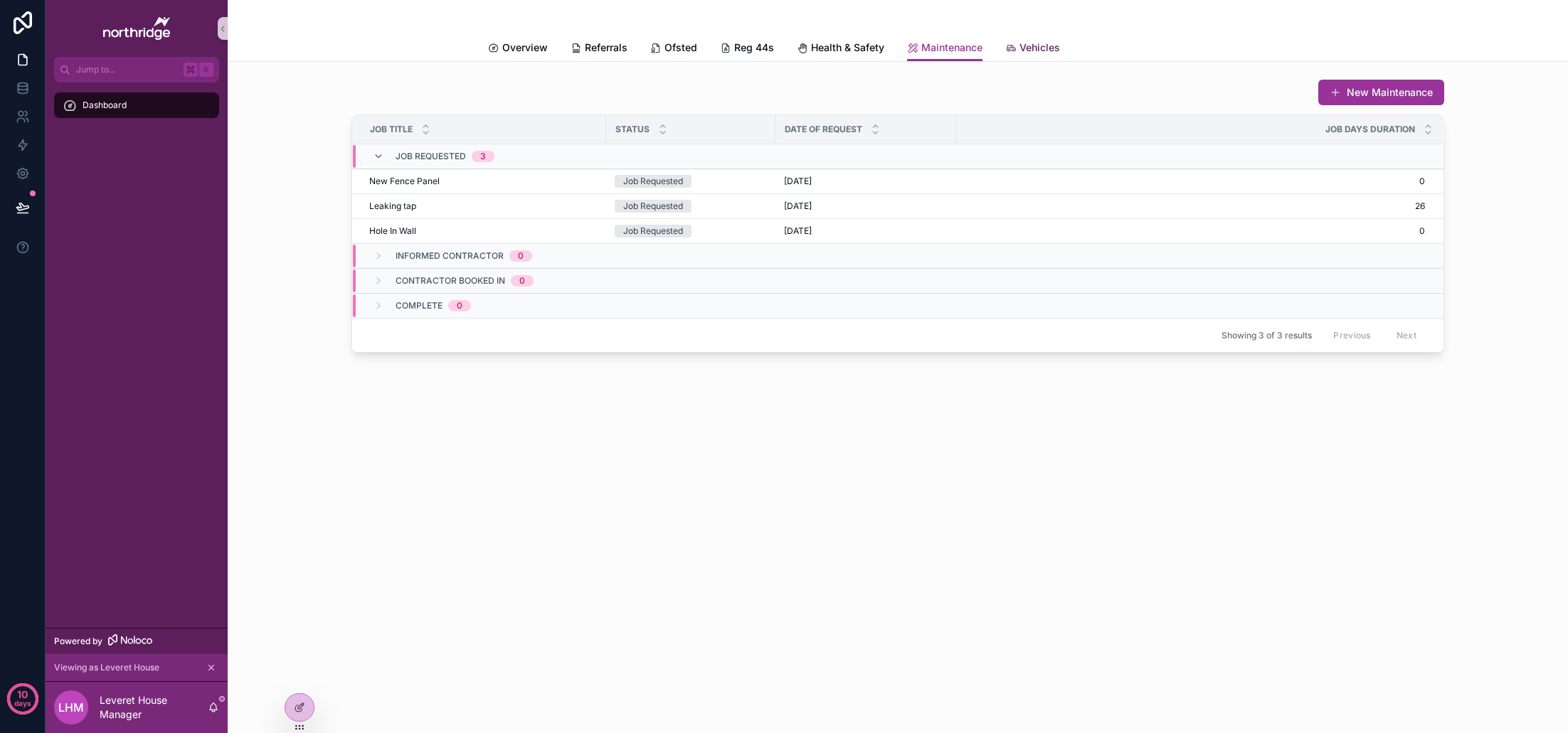
click at [1019, 47] on span "Vehicles" at bounding box center [1039, 48] width 41 height 14
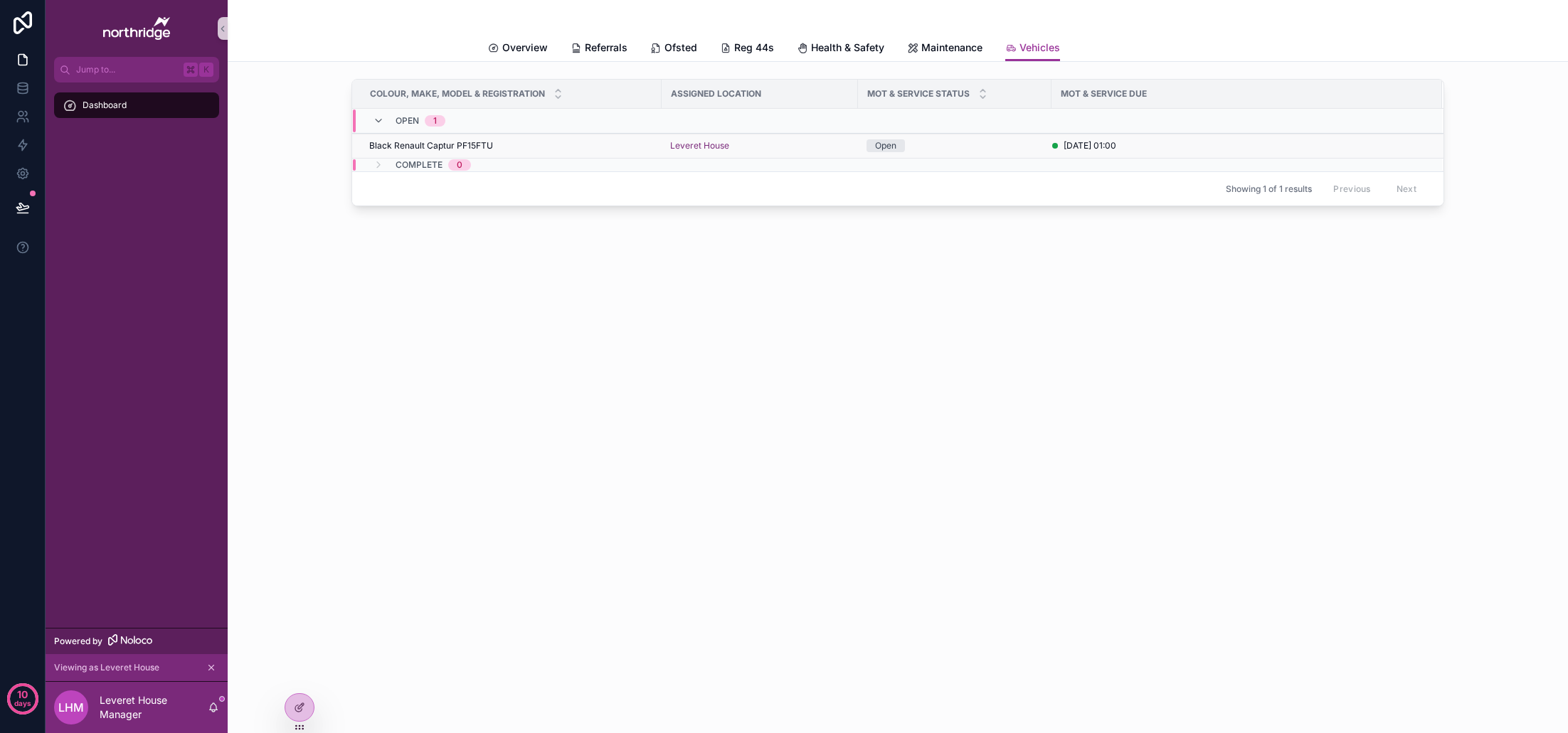
click at [646, 149] on div "Black Renault Captur PF15FTU Black Renault Captur PF15FTU" at bounding box center [511, 145] width 284 height 12
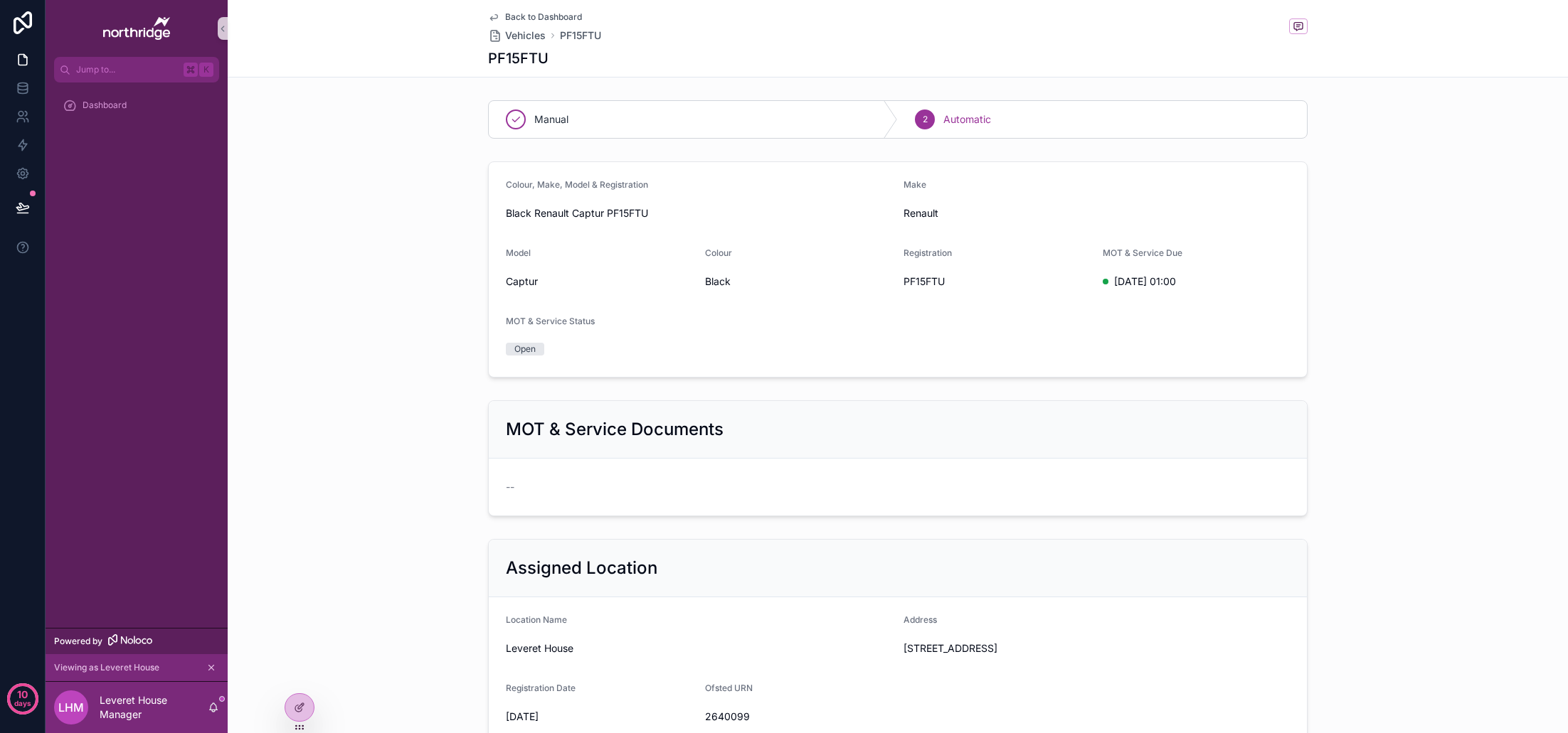
click at [497, 17] on icon "scrollable content" at bounding box center [493, 17] width 12 height 12
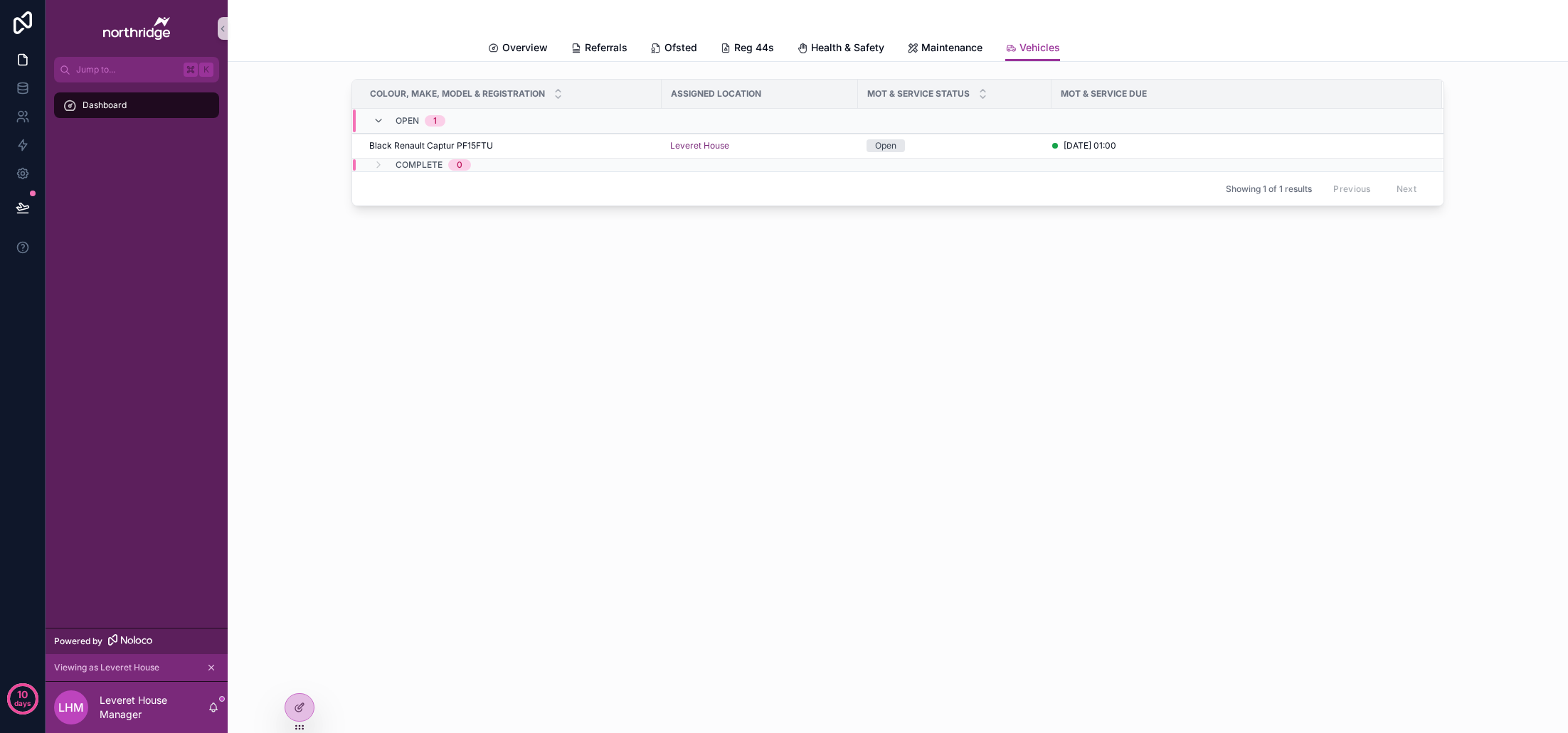
click at [1201, 382] on div "Vehicles Overview Referrals Ofsted Reg 44s Health & Safety Maintenance Vehicles…" at bounding box center [898, 366] width 1340 height 733
click at [527, 49] on span "Overview" at bounding box center [524, 48] width 45 height 14
